Goal: Task Accomplishment & Management: Use online tool/utility

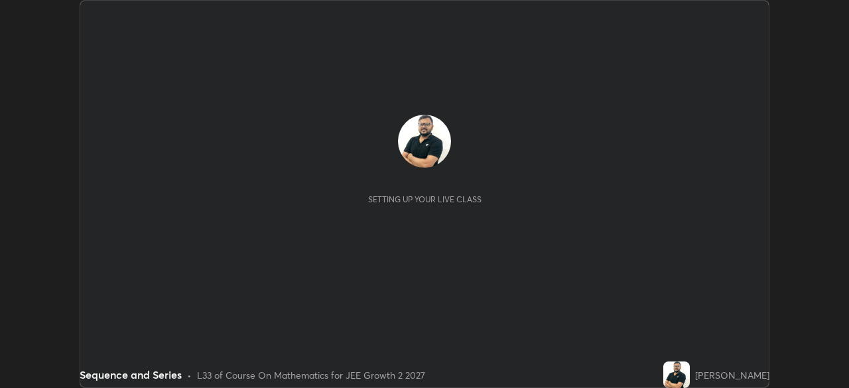
scroll to position [388, 848]
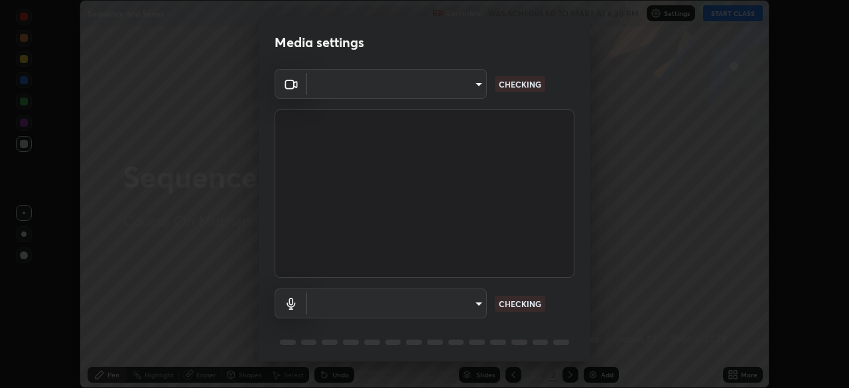
type input "39caa65dc23426385aa383ad0d0a4b68c28ae26f4a71cd21c25f84911154f6e3"
click at [472, 307] on body "Erase all Sequence and Series Recording WAS SCHEDULED TO START AT 6:30 PM Setti…" at bounding box center [424, 194] width 849 height 388
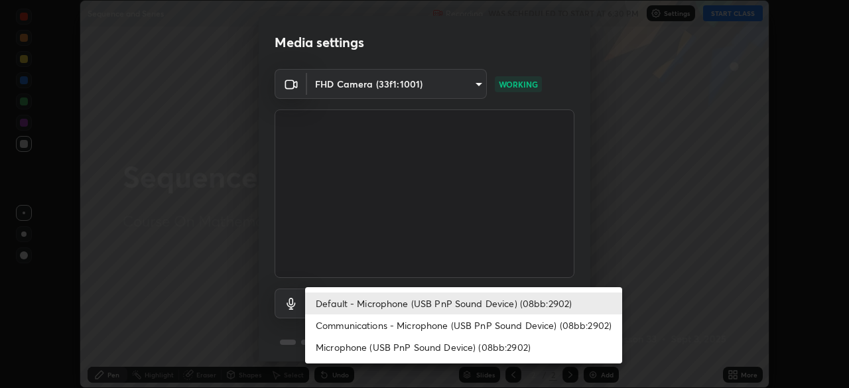
click at [493, 328] on li "Communications - Microphone (USB PnP Sound Device) (08bb:2902)" at bounding box center [463, 325] width 317 height 22
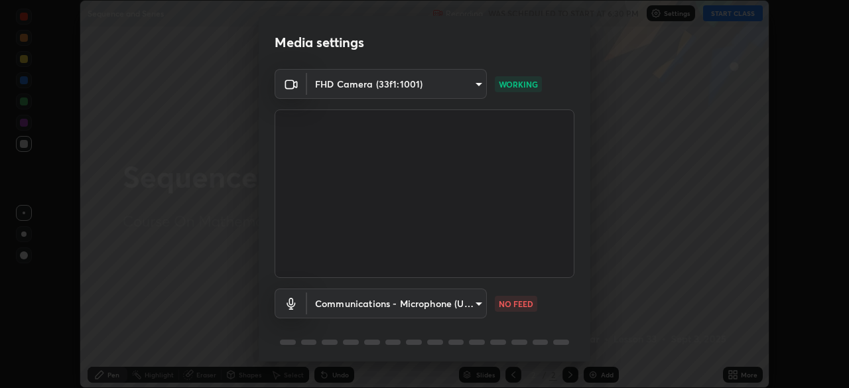
type input "communications"
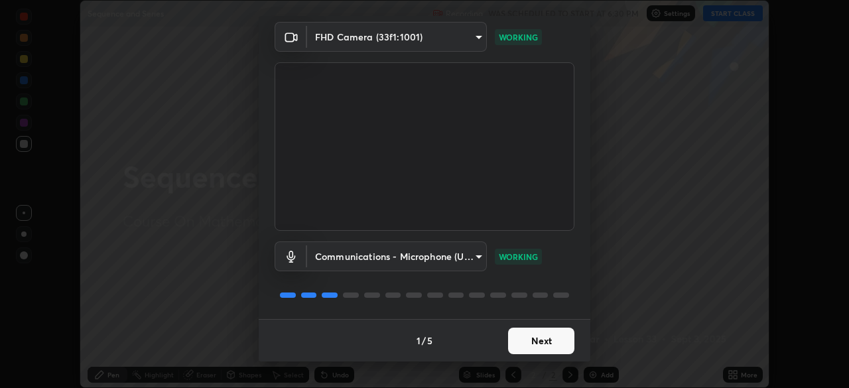
click at [539, 347] on button "Next" at bounding box center [541, 341] width 66 height 27
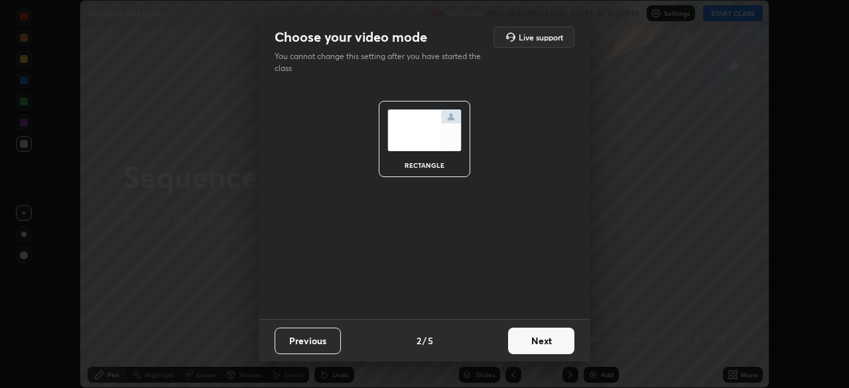
scroll to position [0, 0]
click at [541, 342] on button "Next" at bounding box center [541, 341] width 66 height 27
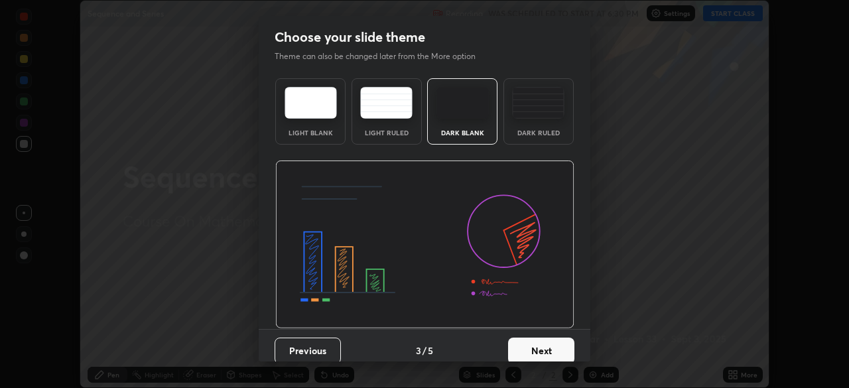
click at [541, 342] on button "Next" at bounding box center [541, 351] width 66 height 27
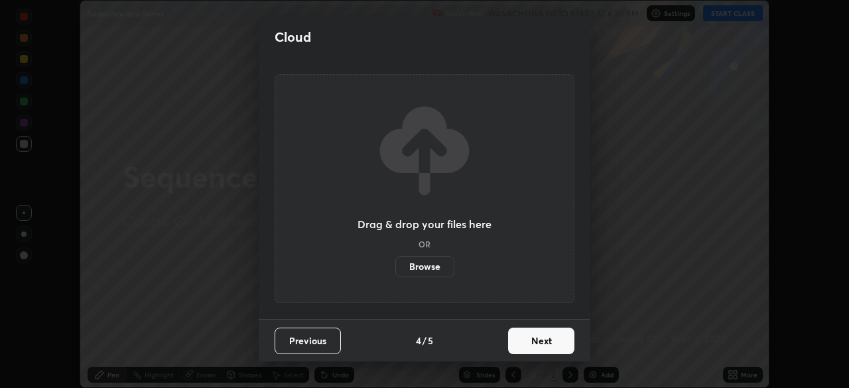
click at [541, 343] on button "Next" at bounding box center [541, 341] width 66 height 27
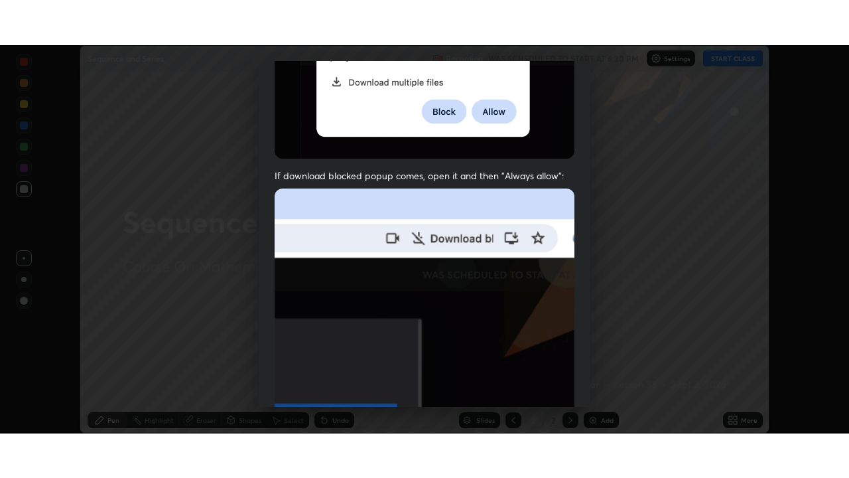
scroll to position [318, 0]
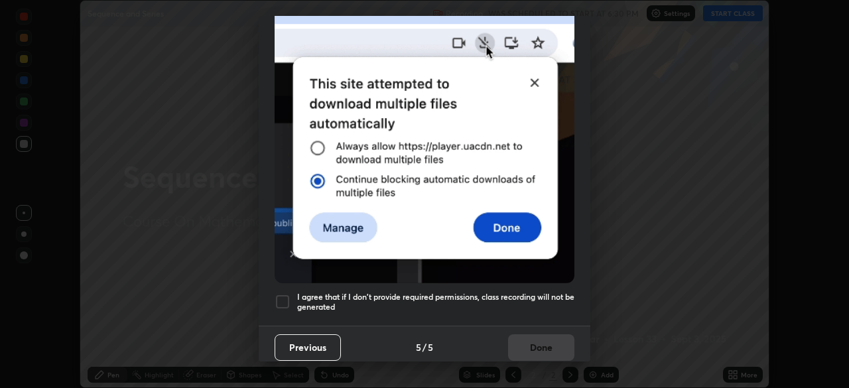
click at [287, 296] on div at bounding box center [283, 302] width 16 height 16
click at [535, 336] on button "Done" at bounding box center [541, 347] width 66 height 27
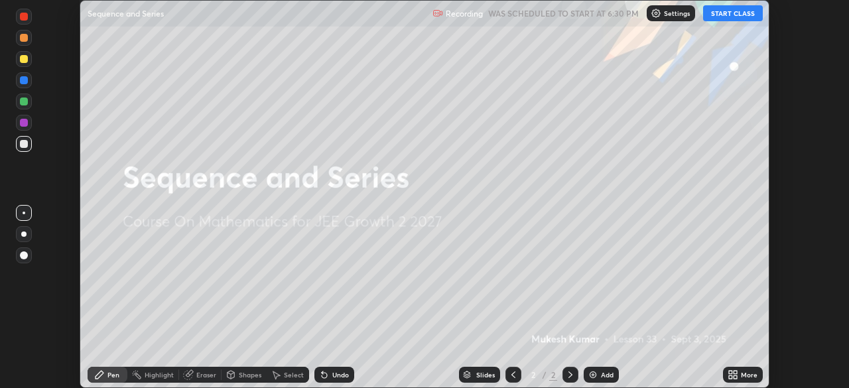
click at [724, 13] on button "START CLASS" at bounding box center [733, 13] width 60 height 16
click at [751, 377] on div "More" at bounding box center [749, 374] width 17 height 7
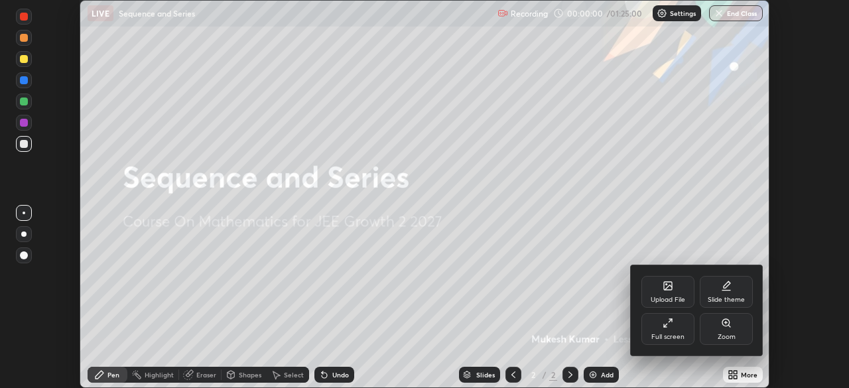
click at [668, 334] on div "Full screen" at bounding box center [667, 337] width 33 height 7
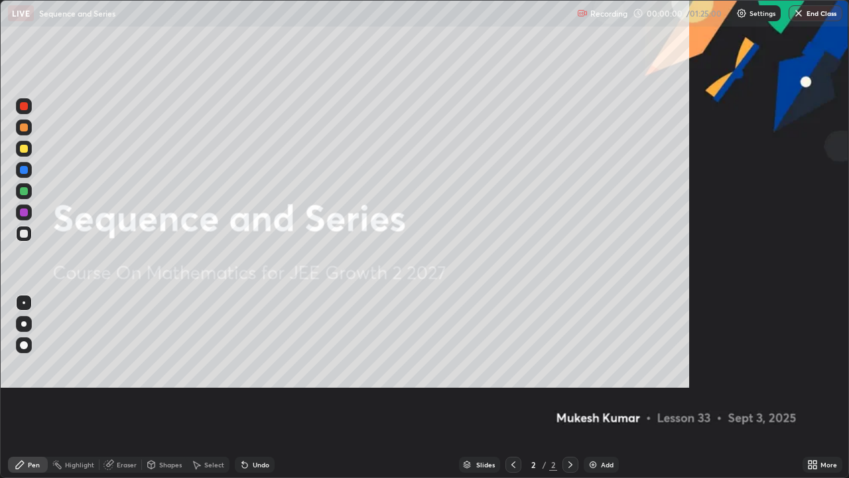
scroll to position [478, 849]
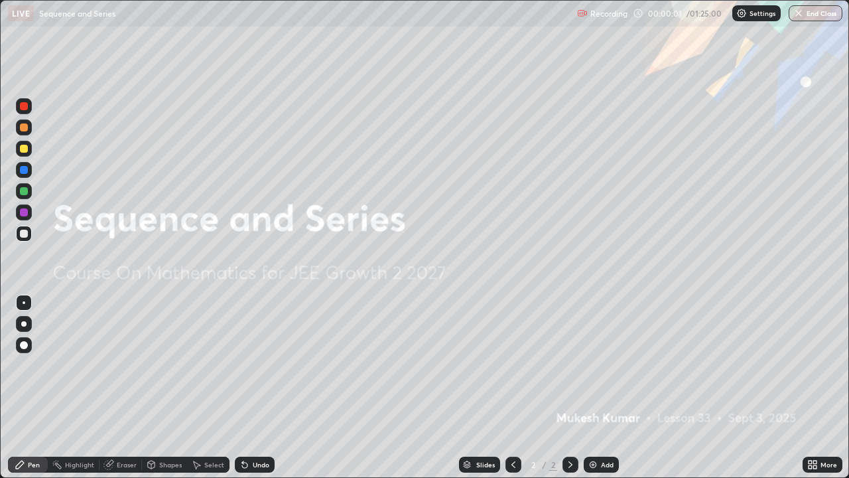
click at [595, 387] on img at bounding box center [593, 464] width 11 height 11
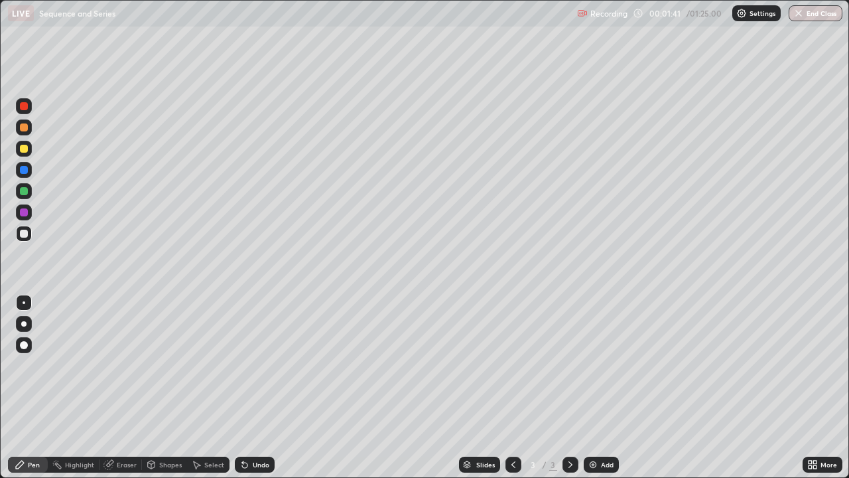
click at [26, 149] on div at bounding box center [24, 149] width 8 height 8
click at [24, 103] on div at bounding box center [24, 106] width 8 height 8
click at [23, 235] on div at bounding box center [24, 233] width 8 height 8
click at [27, 188] on div at bounding box center [24, 191] width 8 height 8
click at [29, 235] on div at bounding box center [24, 233] width 16 height 16
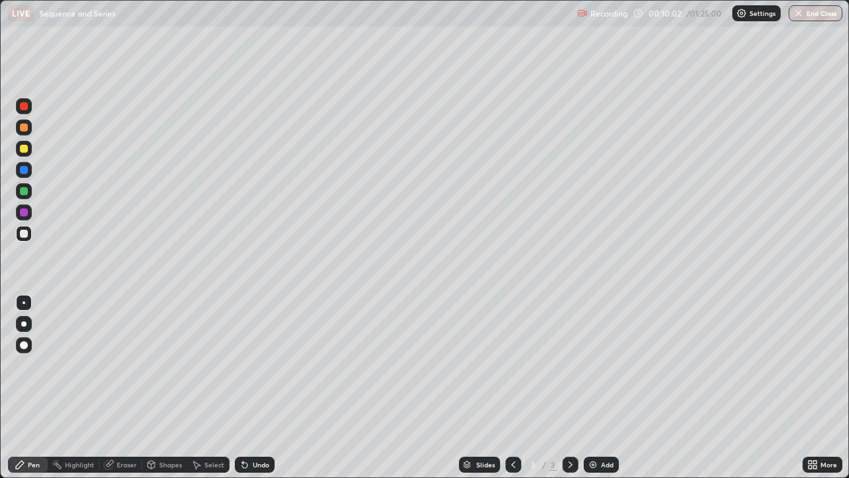
click at [23, 150] on div at bounding box center [24, 149] width 8 height 8
click at [25, 233] on div at bounding box center [24, 233] width 8 height 8
click at [25, 191] on div at bounding box center [24, 191] width 8 height 8
click at [255, 387] on div "Undo" at bounding box center [261, 464] width 17 height 7
click at [257, 387] on div "Undo" at bounding box center [261, 464] width 17 height 7
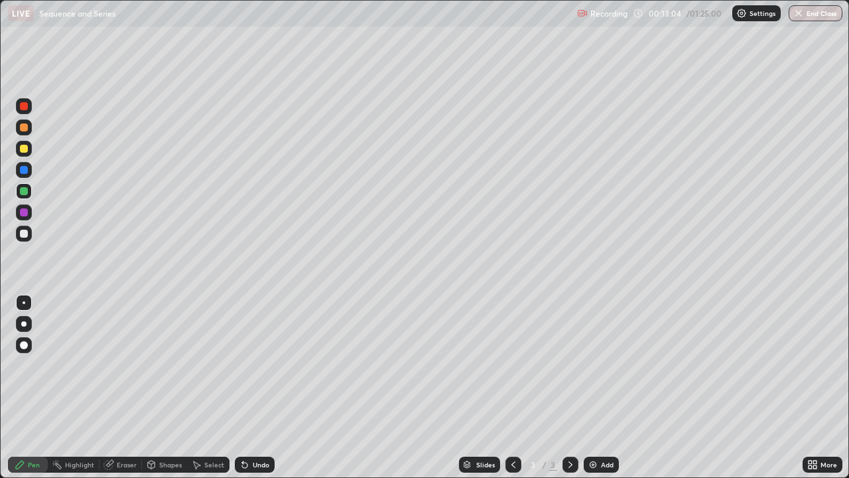
click at [22, 232] on div at bounding box center [24, 233] width 8 height 8
click at [570, 387] on icon at bounding box center [570, 464] width 11 height 11
click at [567, 387] on icon at bounding box center [570, 464] width 11 height 11
click at [571, 387] on icon at bounding box center [570, 464] width 11 height 11
click at [601, 387] on div "Add" at bounding box center [607, 464] width 13 height 7
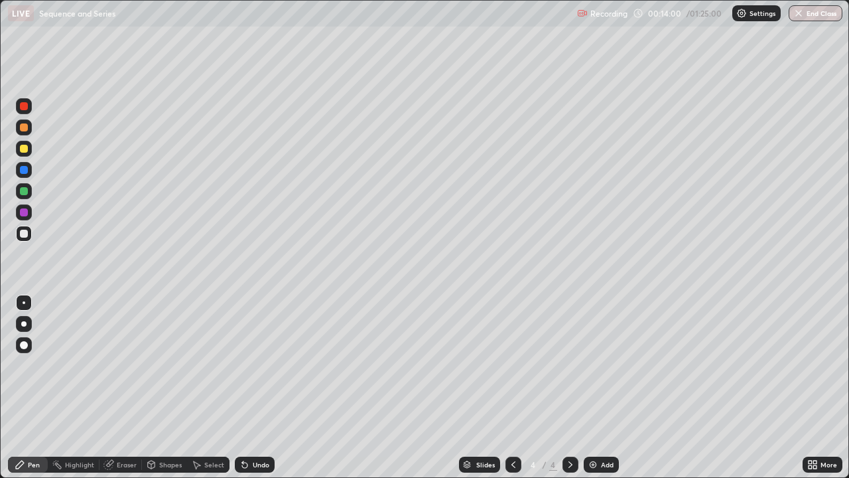
click at [259, 387] on div "Undo" at bounding box center [261, 464] width 17 height 7
click at [24, 147] on div at bounding box center [24, 149] width 8 height 8
click at [513, 387] on icon at bounding box center [513, 464] width 11 height 11
click at [124, 387] on div "Eraser" at bounding box center [127, 464] width 20 height 7
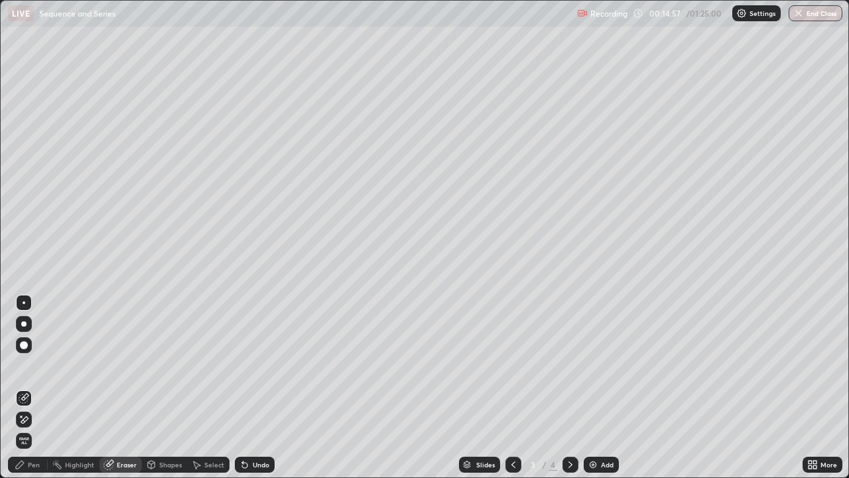
click at [35, 387] on div "Pen" at bounding box center [34, 464] width 12 height 7
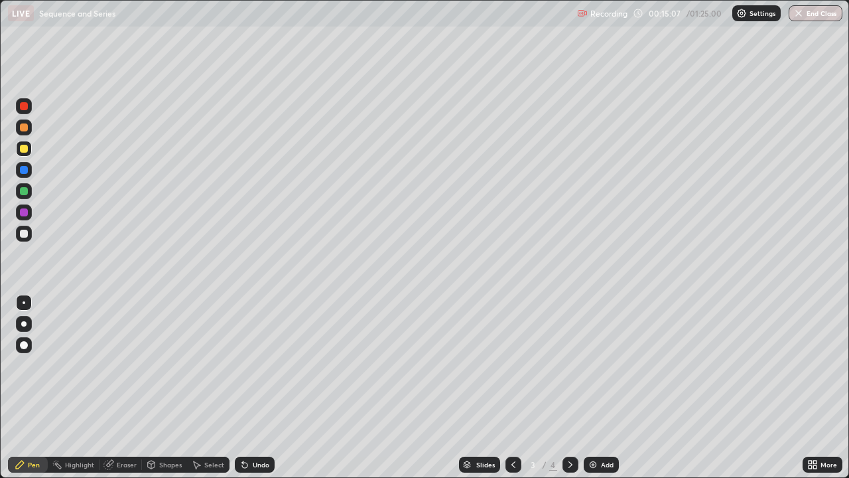
click at [254, 387] on div "Undo" at bounding box center [261, 464] width 17 height 7
click at [259, 387] on div "Undo" at bounding box center [261, 464] width 17 height 7
click at [25, 235] on div at bounding box center [24, 233] width 8 height 8
click at [569, 387] on icon at bounding box center [570, 464] width 11 height 11
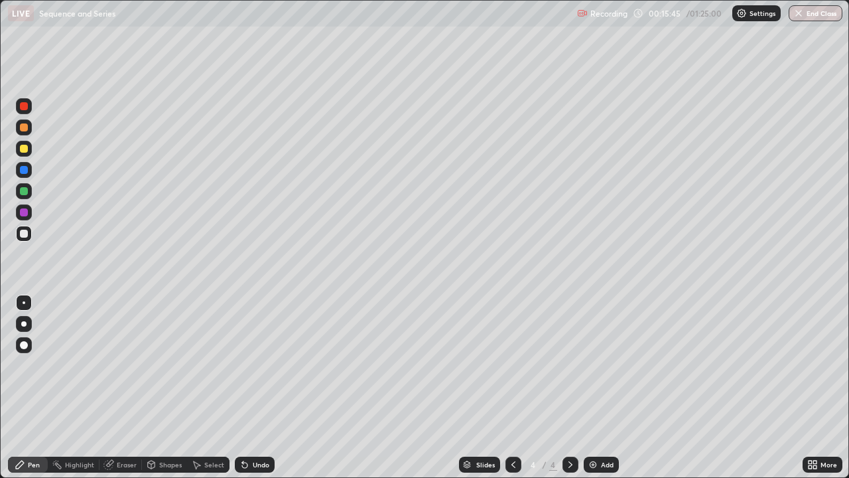
click at [125, 387] on div "Eraser" at bounding box center [127, 464] width 20 height 7
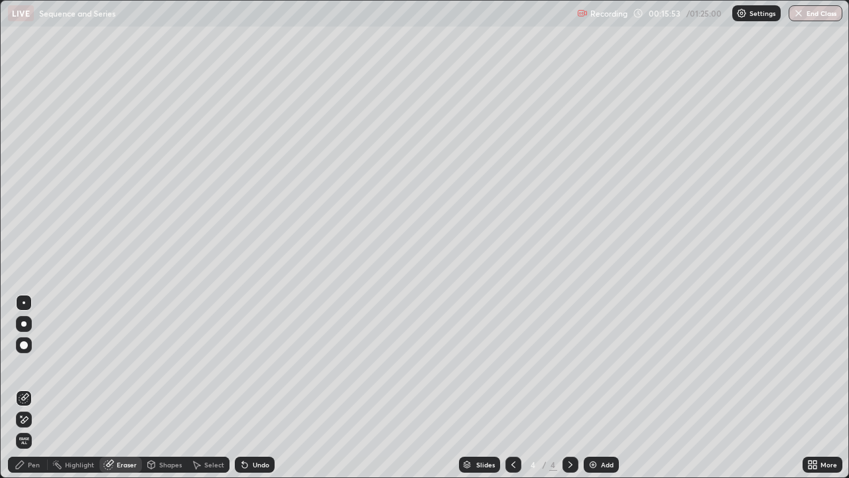
click at [35, 387] on div "Pen" at bounding box center [34, 464] width 12 height 7
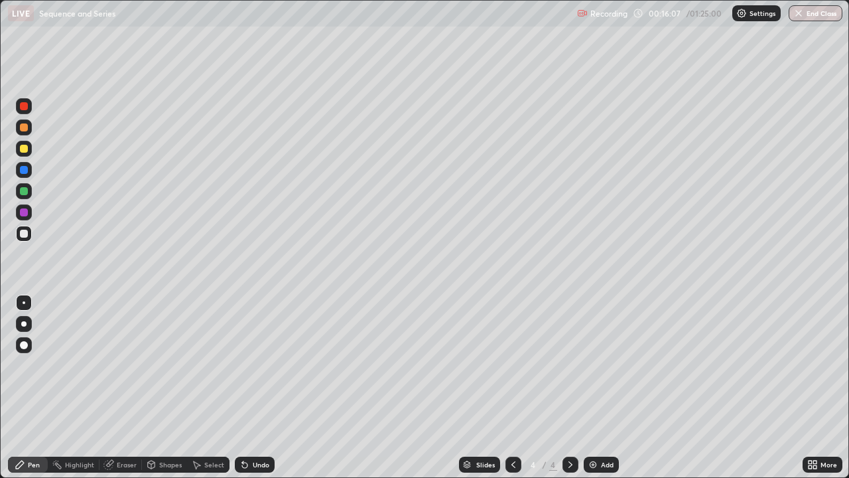
click at [124, 387] on div "Eraser" at bounding box center [127, 464] width 20 height 7
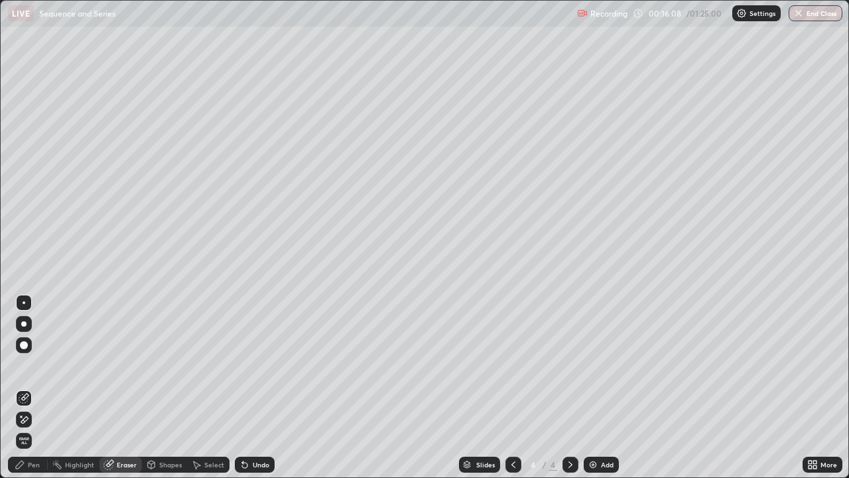
click at [31, 387] on div "Pen" at bounding box center [34, 464] width 12 height 7
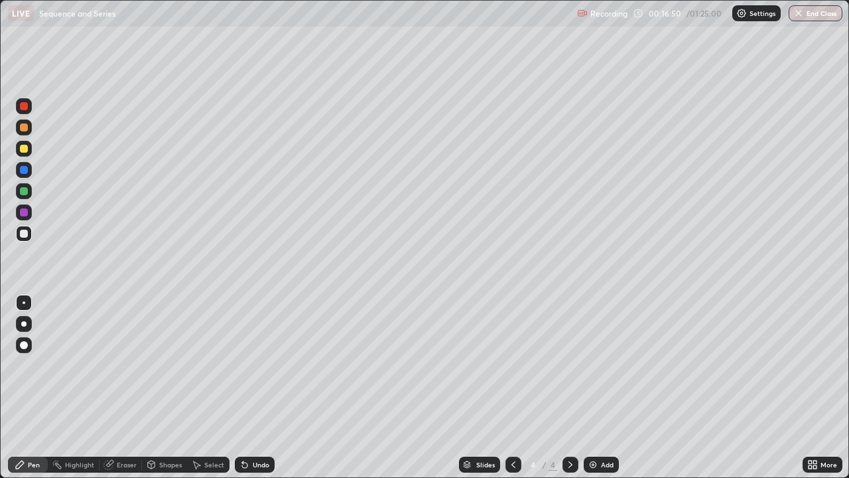
click at [27, 234] on div at bounding box center [24, 233] width 8 height 8
click at [25, 191] on div at bounding box center [24, 191] width 8 height 8
click at [512, 387] on icon at bounding box center [513, 464] width 11 height 11
click at [568, 387] on icon at bounding box center [570, 464] width 11 height 11
click at [511, 387] on div at bounding box center [513, 464] width 16 height 16
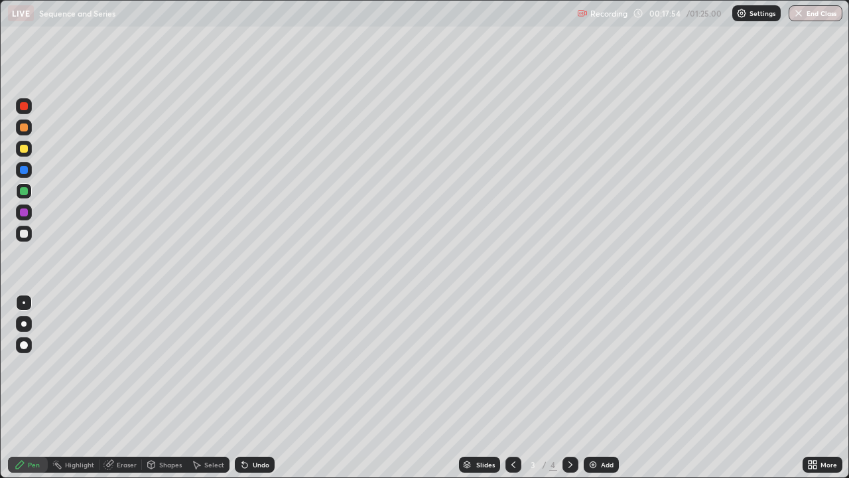
click at [568, 387] on icon at bounding box center [570, 464] width 11 height 11
click at [30, 234] on div at bounding box center [24, 233] width 16 height 16
click at [514, 387] on icon at bounding box center [513, 464] width 11 height 11
click at [571, 387] on div at bounding box center [570, 464] width 16 height 27
click at [602, 387] on div "Add" at bounding box center [607, 464] width 13 height 7
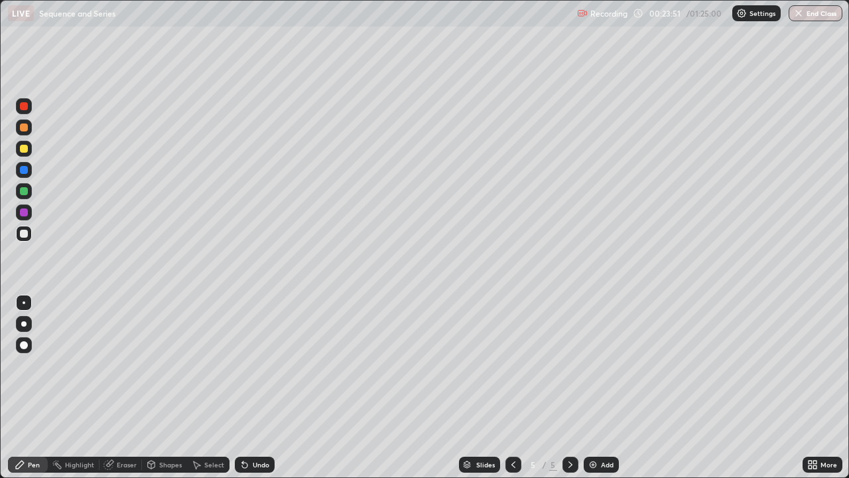
click at [512, 387] on icon at bounding box center [513, 464] width 11 height 11
click at [569, 387] on icon at bounding box center [570, 464] width 11 height 11
click at [505, 387] on div at bounding box center [513, 464] width 16 height 16
click at [569, 387] on icon at bounding box center [570, 464] width 4 height 7
click at [260, 387] on div "Undo" at bounding box center [261, 464] width 17 height 7
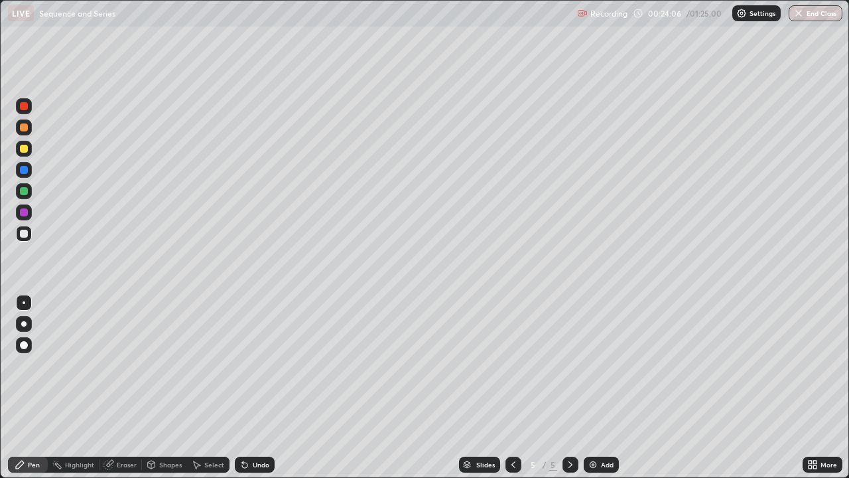
click at [260, 387] on div "Undo" at bounding box center [261, 464] width 17 height 7
click at [517, 387] on div at bounding box center [513, 464] width 16 height 16
click at [570, 387] on icon at bounding box center [570, 464] width 4 height 7
click at [510, 387] on icon at bounding box center [513, 464] width 11 height 11
click at [568, 387] on div at bounding box center [570, 464] width 16 height 16
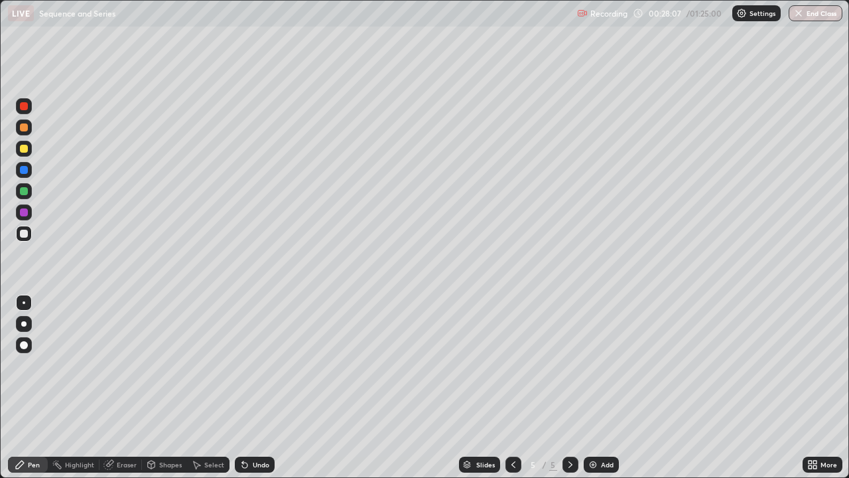
click at [512, 387] on icon at bounding box center [513, 464] width 11 height 11
click at [569, 387] on icon at bounding box center [570, 464] width 4 height 7
click at [512, 387] on icon at bounding box center [513, 464] width 11 height 11
click at [569, 387] on icon at bounding box center [570, 464] width 11 height 11
click at [25, 192] on div at bounding box center [24, 191] width 8 height 8
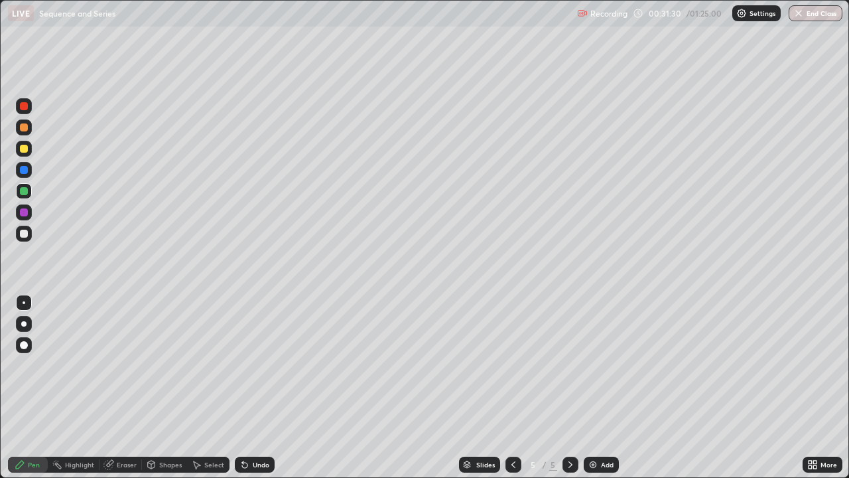
click at [570, 387] on icon at bounding box center [570, 464] width 4 height 7
click at [603, 387] on div "Add" at bounding box center [607, 464] width 13 height 7
click at [23, 130] on div at bounding box center [24, 127] width 8 height 8
click at [24, 190] on div at bounding box center [24, 191] width 8 height 8
click at [25, 149] on div at bounding box center [24, 149] width 8 height 8
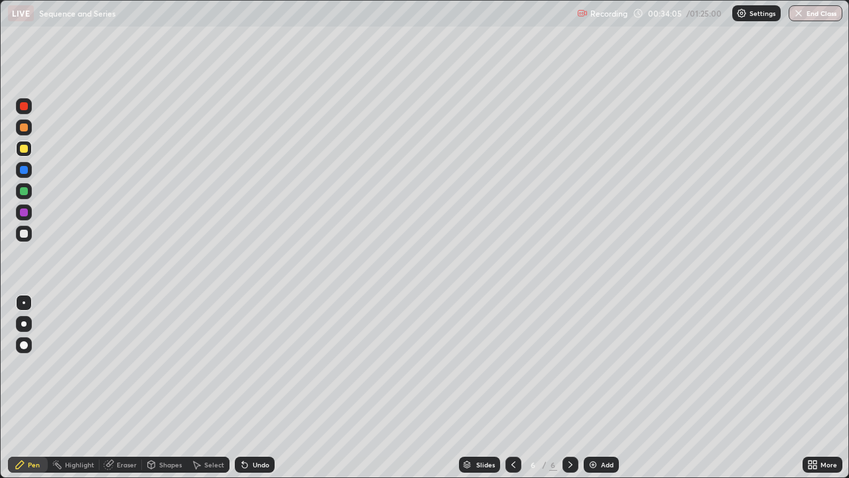
click at [23, 231] on div at bounding box center [24, 233] width 8 height 8
click at [257, 387] on div "Undo" at bounding box center [261, 464] width 17 height 7
click at [259, 387] on div "Undo" at bounding box center [261, 464] width 17 height 7
click at [29, 195] on div at bounding box center [24, 191] width 16 height 16
click at [24, 234] on div at bounding box center [24, 233] width 8 height 8
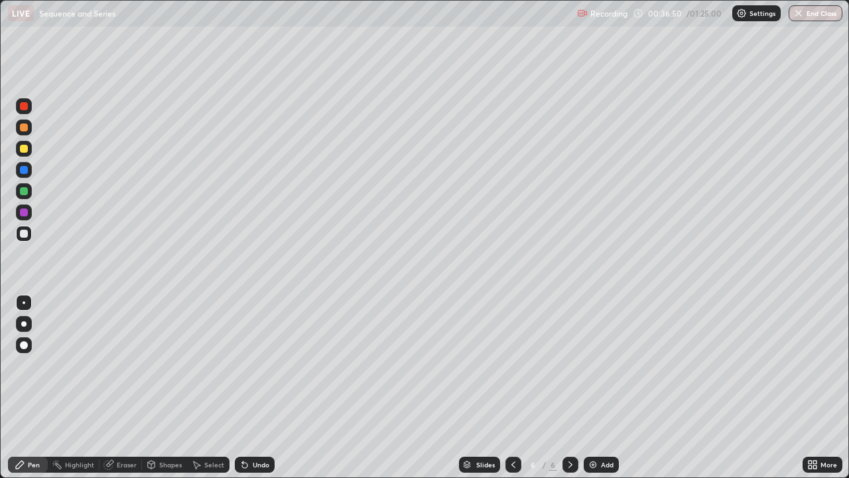
click at [259, 387] on div "Undo" at bounding box center [261, 464] width 17 height 7
click at [256, 387] on div "Undo" at bounding box center [261, 464] width 17 height 7
click at [281, 387] on div "Slides 6 / 6 Add" at bounding box center [539, 464] width 528 height 27
click at [271, 387] on div "Undo" at bounding box center [255, 464] width 40 height 16
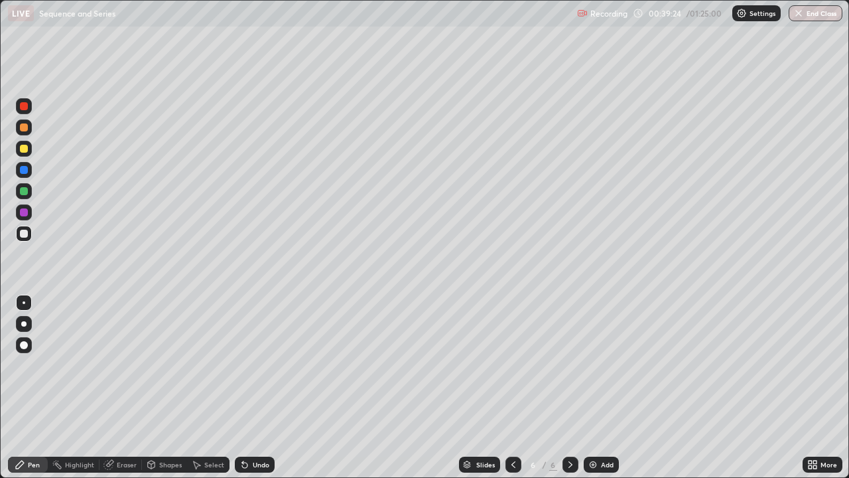
click at [312, 387] on div "Slides 6 / 6 Add" at bounding box center [539, 464] width 528 height 27
click at [255, 387] on div "Undo" at bounding box center [255, 464] width 40 height 16
click at [238, 387] on div "Undo" at bounding box center [255, 464] width 40 height 16
click at [225, 387] on div "Select" at bounding box center [208, 464] width 42 height 16
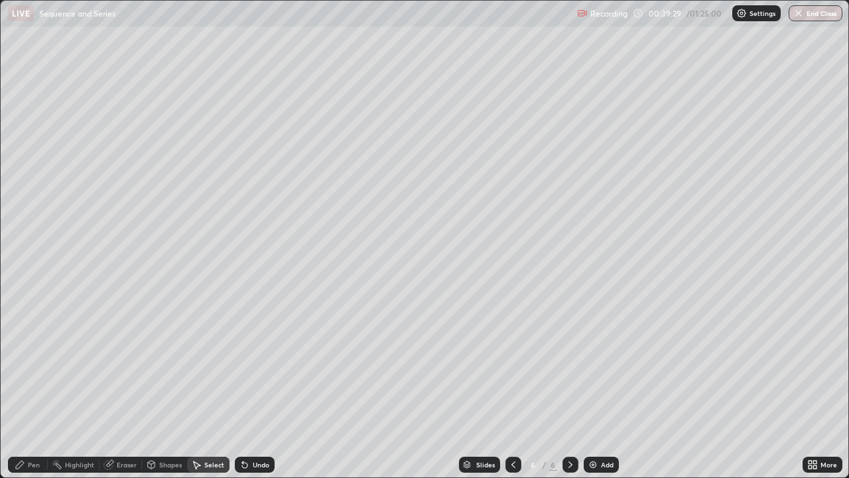
click at [221, 387] on div "Select" at bounding box center [208, 464] width 42 height 16
click at [173, 387] on div "Shapes" at bounding box center [164, 464] width 45 height 16
click at [157, 387] on div "Shapes" at bounding box center [164, 464] width 45 height 16
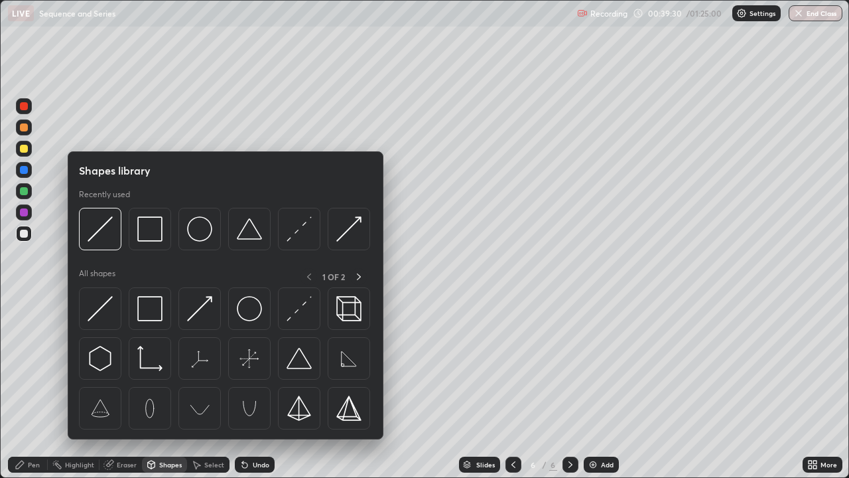
click at [137, 387] on div "Eraser" at bounding box center [120, 464] width 42 height 16
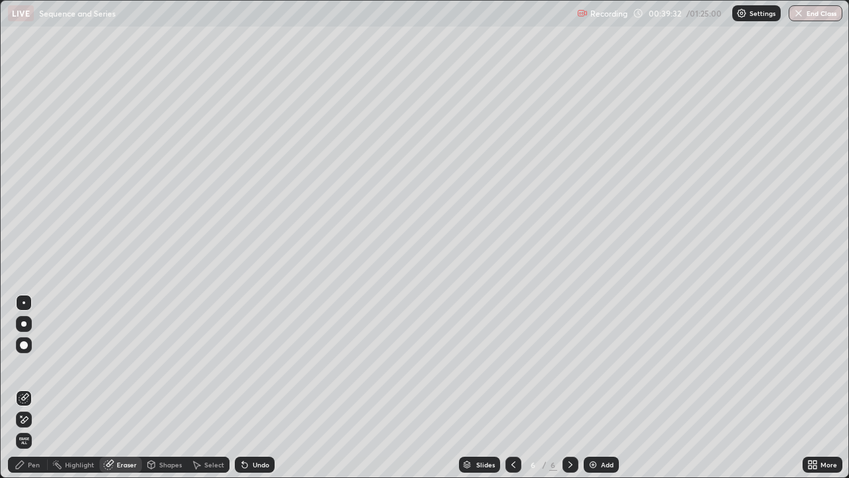
click at [58, 387] on rect at bounding box center [58, 465] width 7 height 7
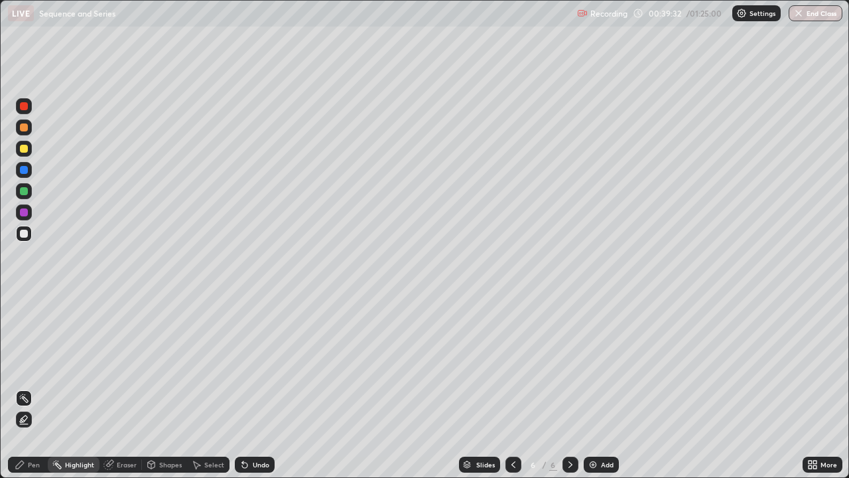
click at [23, 387] on icon at bounding box center [24, 419] width 11 height 11
click at [29, 387] on div at bounding box center [24, 419] width 16 height 16
click at [25, 387] on div at bounding box center [23, 440] width 21 height 21
click at [27, 387] on div at bounding box center [23, 440] width 21 height 21
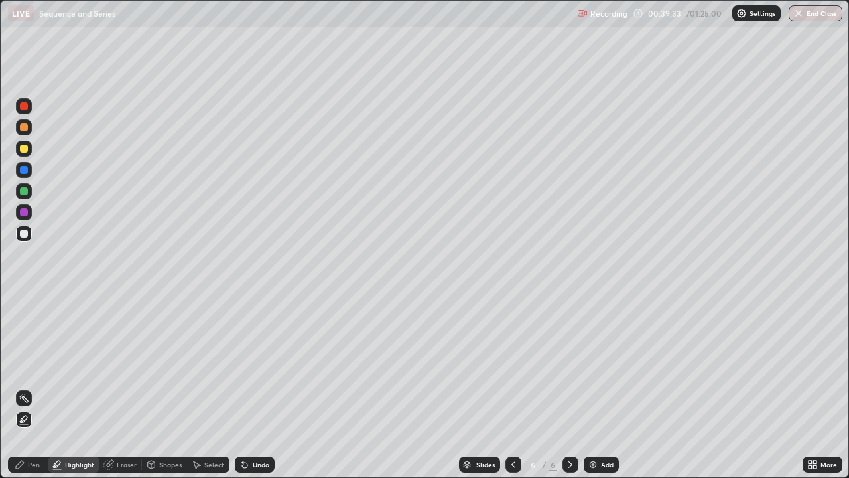
click at [11, 387] on div "Pen" at bounding box center [28, 464] width 40 height 16
click at [17, 387] on div "Pen" at bounding box center [28, 464] width 40 height 16
click at [652, 387] on div "Slides 6 / 6 Add" at bounding box center [539, 464] width 528 height 27
click at [840, 387] on div "More" at bounding box center [822, 464] width 40 height 27
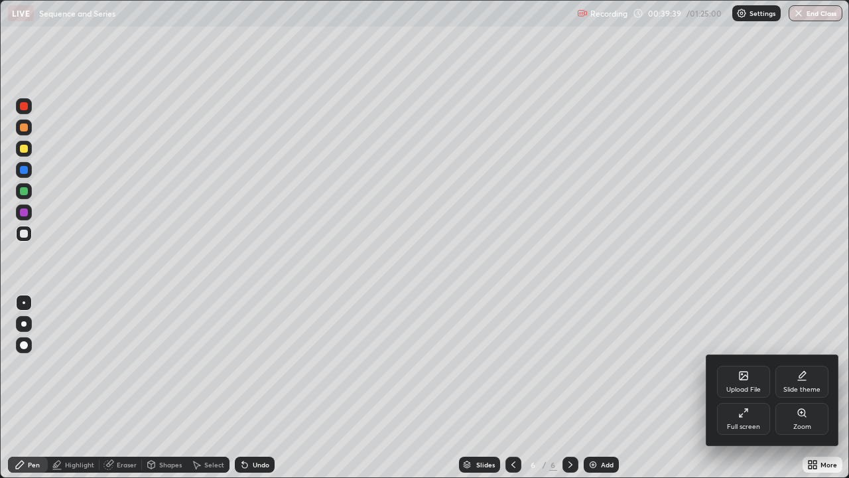
click at [830, 387] on div at bounding box center [424, 239] width 849 height 478
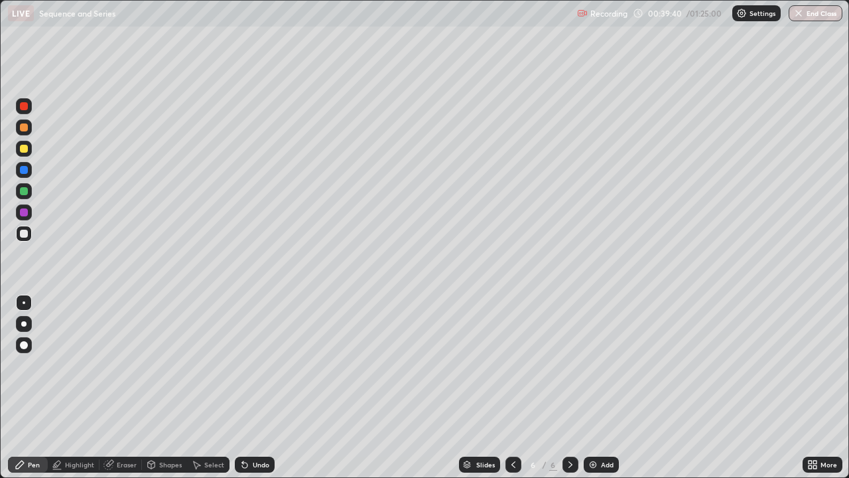
click at [810, 387] on icon at bounding box center [809, 466] width 3 height 3
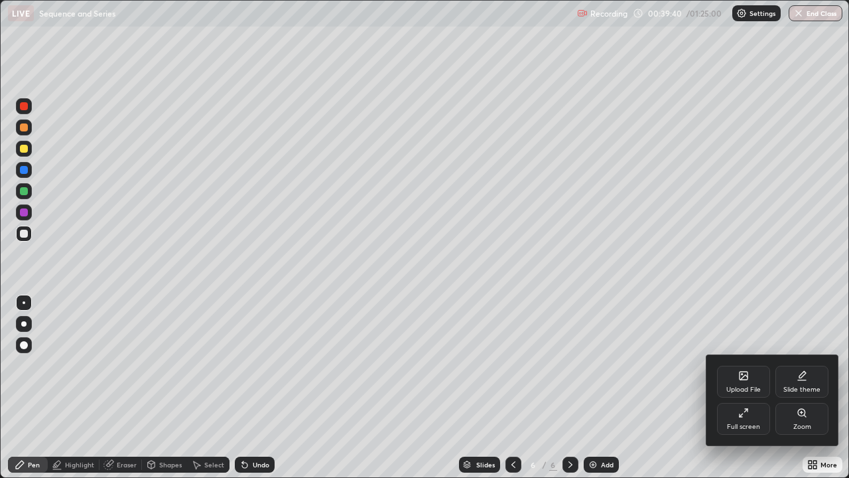
click at [838, 387] on div at bounding box center [424, 239] width 849 height 478
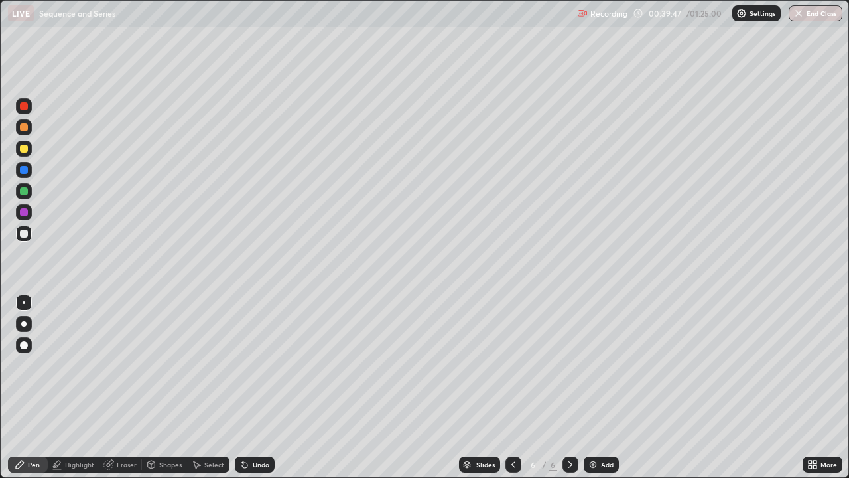
click at [567, 387] on icon at bounding box center [570, 464] width 11 height 11
click at [599, 387] on div "Add" at bounding box center [601, 464] width 35 height 16
click at [27, 190] on div at bounding box center [24, 191] width 8 height 8
click at [262, 387] on div "Undo" at bounding box center [261, 464] width 17 height 7
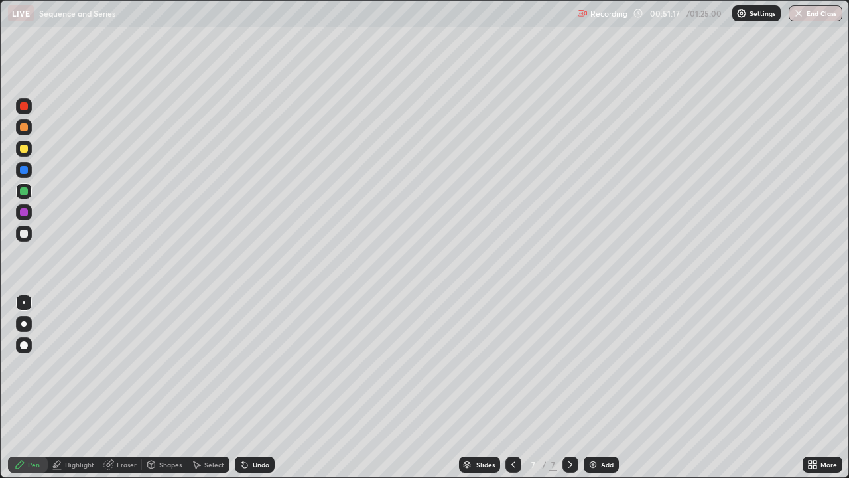
click at [259, 387] on div "Undo" at bounding box center [261, 464] width 17 height 7
click at [26, 233] on div at bounding box center [24, 233] width 8 height 8
click at [24, 190] on div at bounding box center [24, 191] width 8 height 8
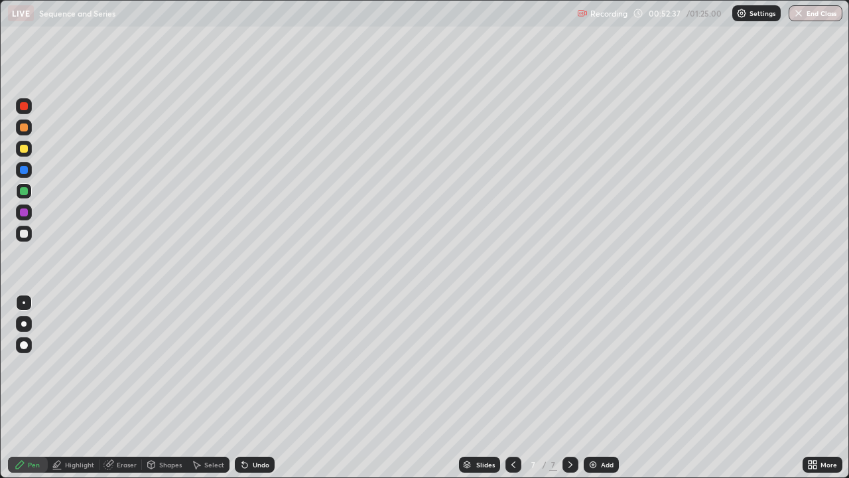
click at [29, 233] on div at bounding box center [24, 233] width 16 height 16
click at [27, 190] on div at bounding box center [24, 191] width 8 height 8
click at [26, 235] on div at bounding box center [24, 233] width 8 height 8
click at [597, 387] on div "Add" at bounding box center [601, 464] width 35 height 16
click at [23, 106] on div at bounding box center [24, 106] width 8 height 8
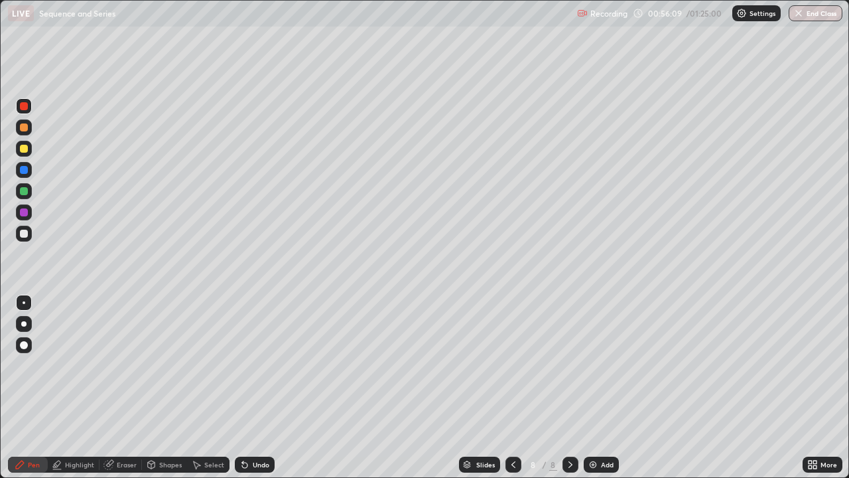
click at [25, 150] on div at bounding box center [24, 149] width 8 height 8
click at [26, 235] on div at bounding box center [24, 233] width 8 height 8
click at [25, 191] on div at bounding box center [24, 191] width 8 height 8
click at [25, 233] on div at bounding box center [24, 233] width 8 height 8
click at [27, 191] on div at bounding box center [24, 191] width 8 height 8
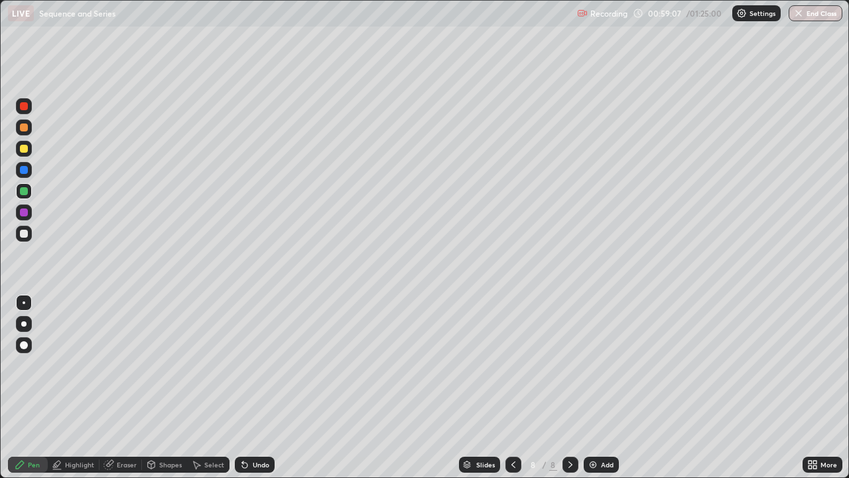
click at [27, 233] on div at bounding box center [24, 233] width 8 height 8
click at [254, 387] on div "Undo" at bounding box center [261, 464] width 17 height 7
click at [253, 387] on div "Undo" at bounding box center [261, 464] width 17 height 7
click at [260, 387] on div "Undo" at bounding box center [261, 464] width 17 height 7
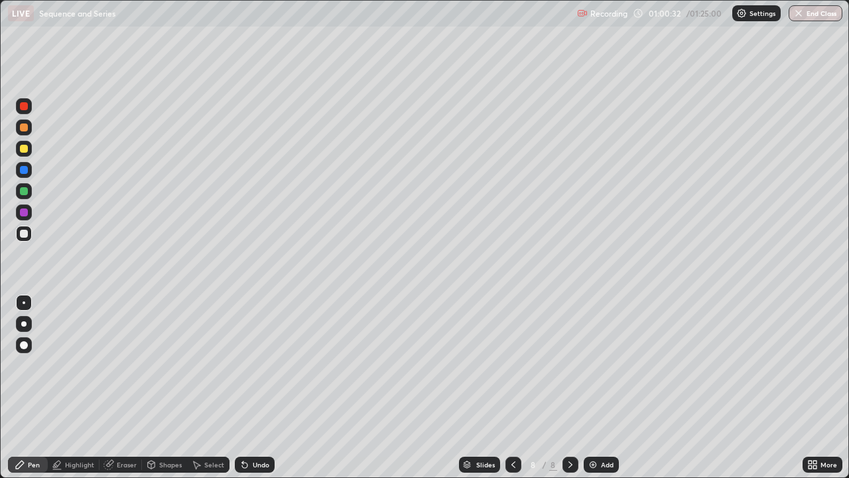
click at [260, 387] on div "Undo" at bounding box center [261, 464] width 17 height 7
click at [822, 9] on button "End Class" at bounding box center [816, 13] width 54 height 16
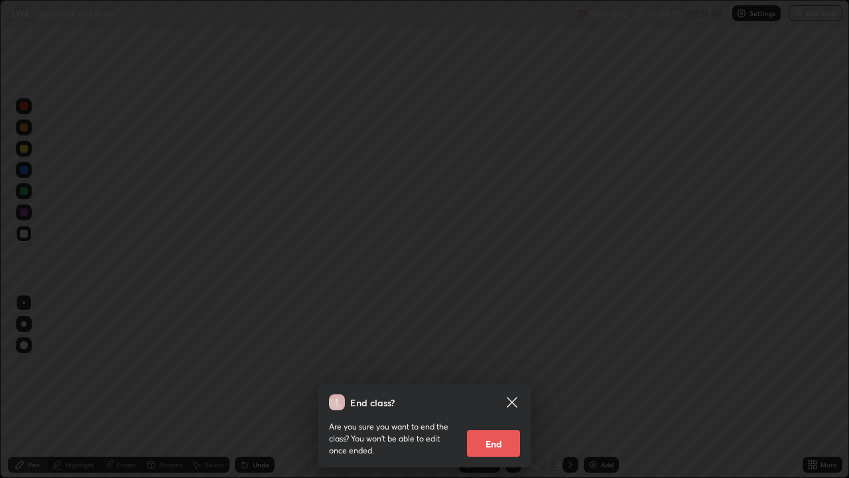
click at [491, 387] on button "End" at bounding box center [493, 443] width 53 height 27
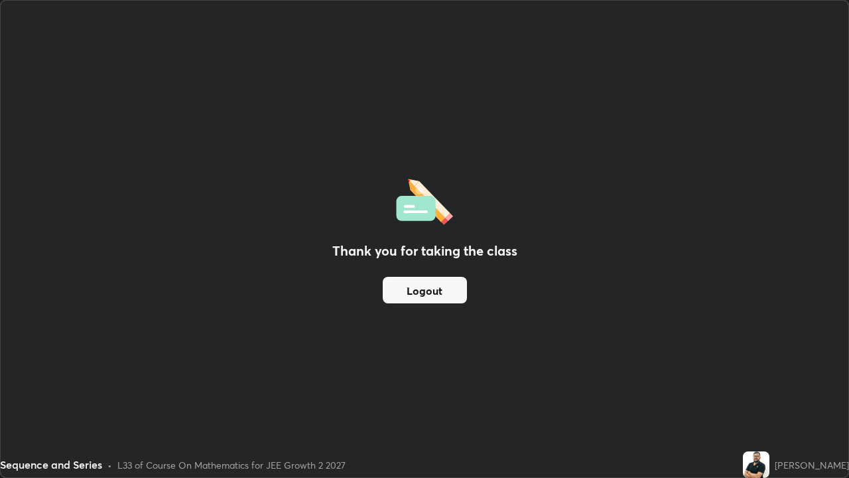
click at [416, 293] on button "Logout" at bounding box center [425, 290] width 84 height 27
